Goal: Find specific page/section: Find specific page/section

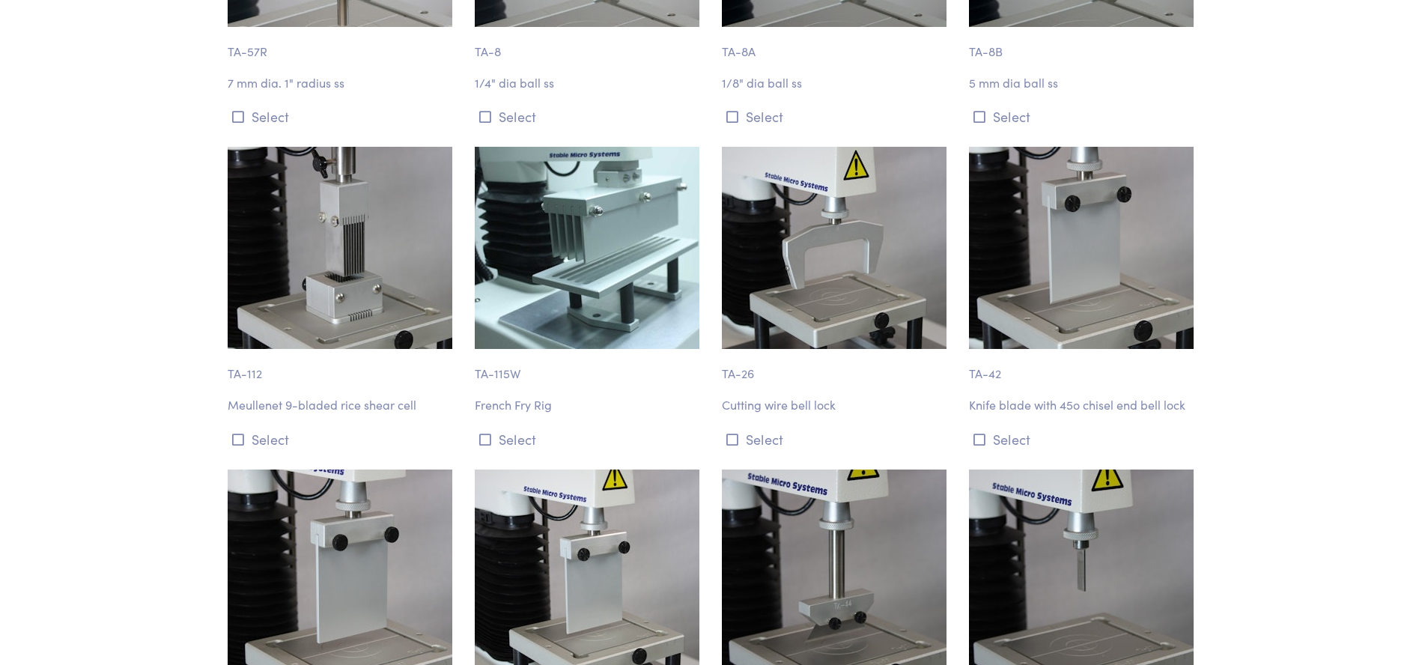
scroll to position [6035, 0]
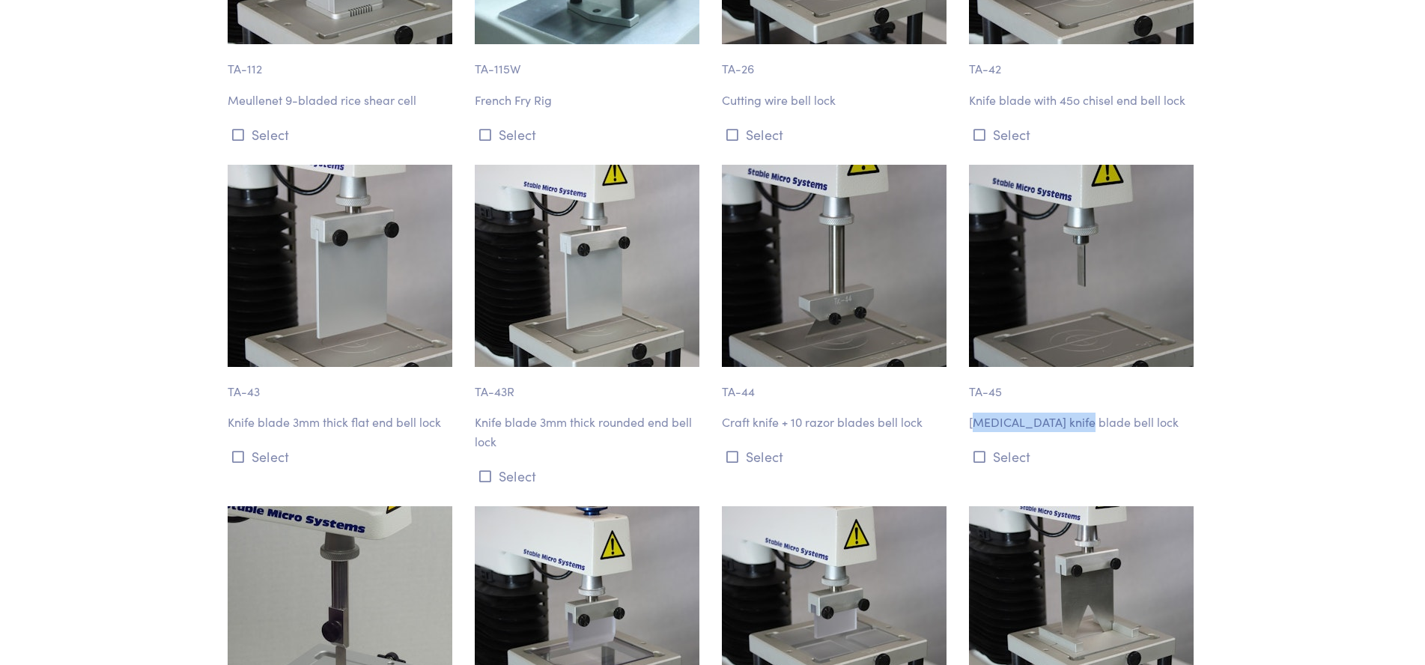
drag, startPoint x: 970, startPoint y: 368, endPoint x: 1068, endPoint y: 370, distance: 97.3
click at [1068, 413] on p "[MEDICAL_DATA] knife blade bell lock" at bounding box center [1083, 422] width 229 height 19
click at [983, 413] on p "[MEDICAL_DATA] knife blade bell lock" at bounding box center [1083, 422] width 229 height 19
click at [975, 413] on p "[MEDICAL_DATA] knife blade bell lock" at bounding box center [1083, 422] width 229 height 19
drag, startPoint x: 967, startPoint y: 368, endPoint x: 1106, endPoint y: 374, distance: 138.6
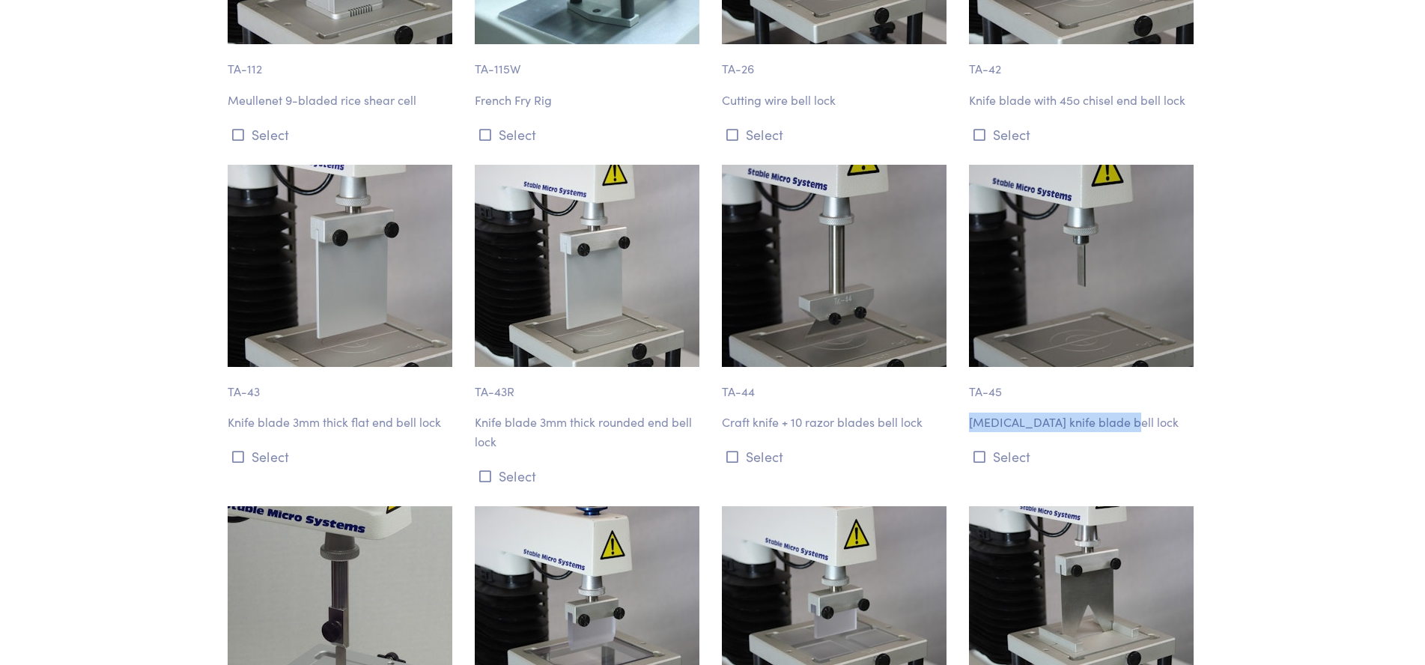
click at [1110, 374] on div "TA-45 [MEDICAL_DATA] knife blade bell lock Select" at bounding box center [1083, 326] width 247 height 323
click at [1056, 413] on p "[MEDICAL_DATA] knife blade bell lock" at bounding box center [1083, 422] width 229 height 19
drag, startPoint x: 967, startPoint y: 368, endPoint x: 1101, endPoint y: 370, distance: 134.0
click at [1120, 371] on div "TA-45 [MEDICAL_DATA] knife blade bell lock Select" at bounding box center [1083, 326] width 247 height 323
copy p "[MEDICAL_DATA] knife blade bell lock"
